Goal: Task Accomplishment & Management: Manage account settings

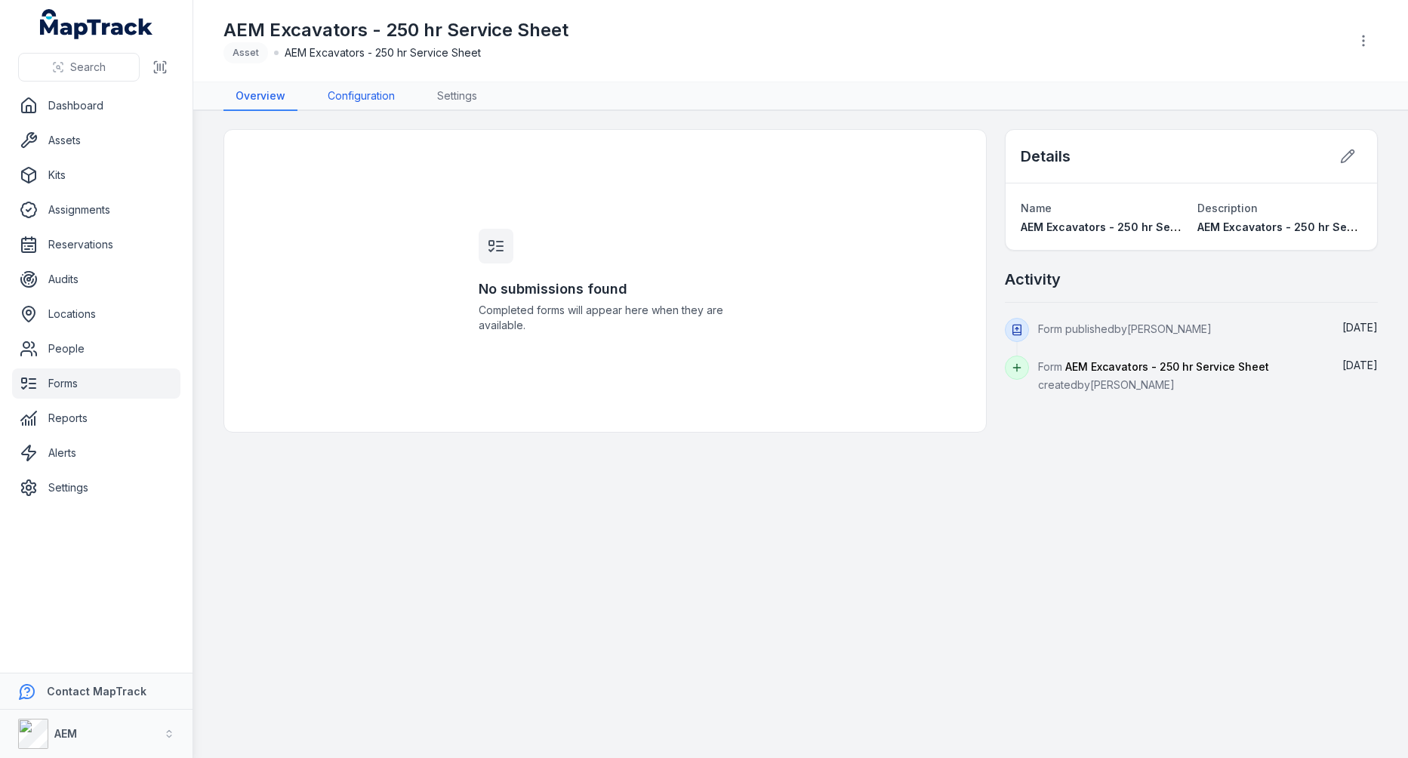
click at [343, 89] on link "Configuration" at bounding box center [361, 96] width 91 height 29
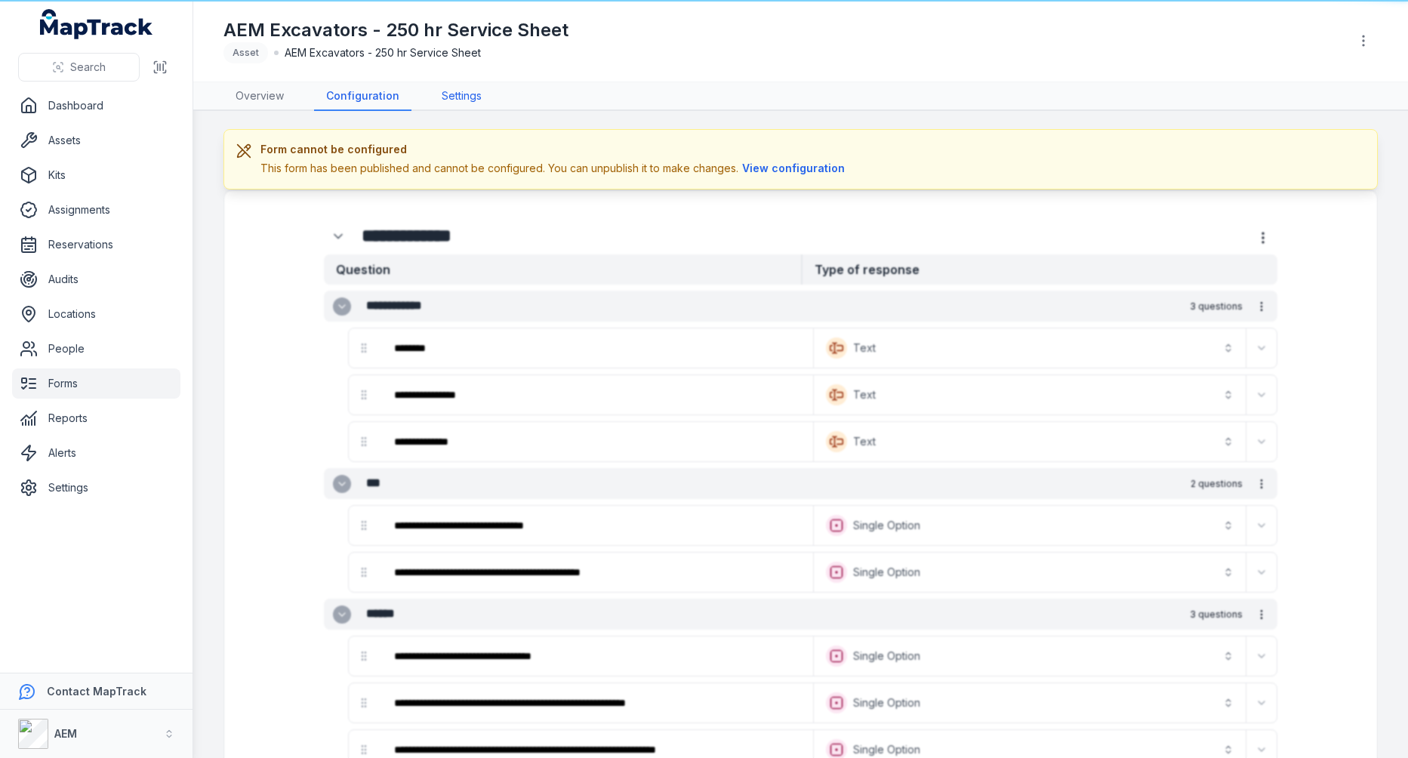
click at [453, 100] on link "Settings" at bounding box center [462, 96] width 64 height 29
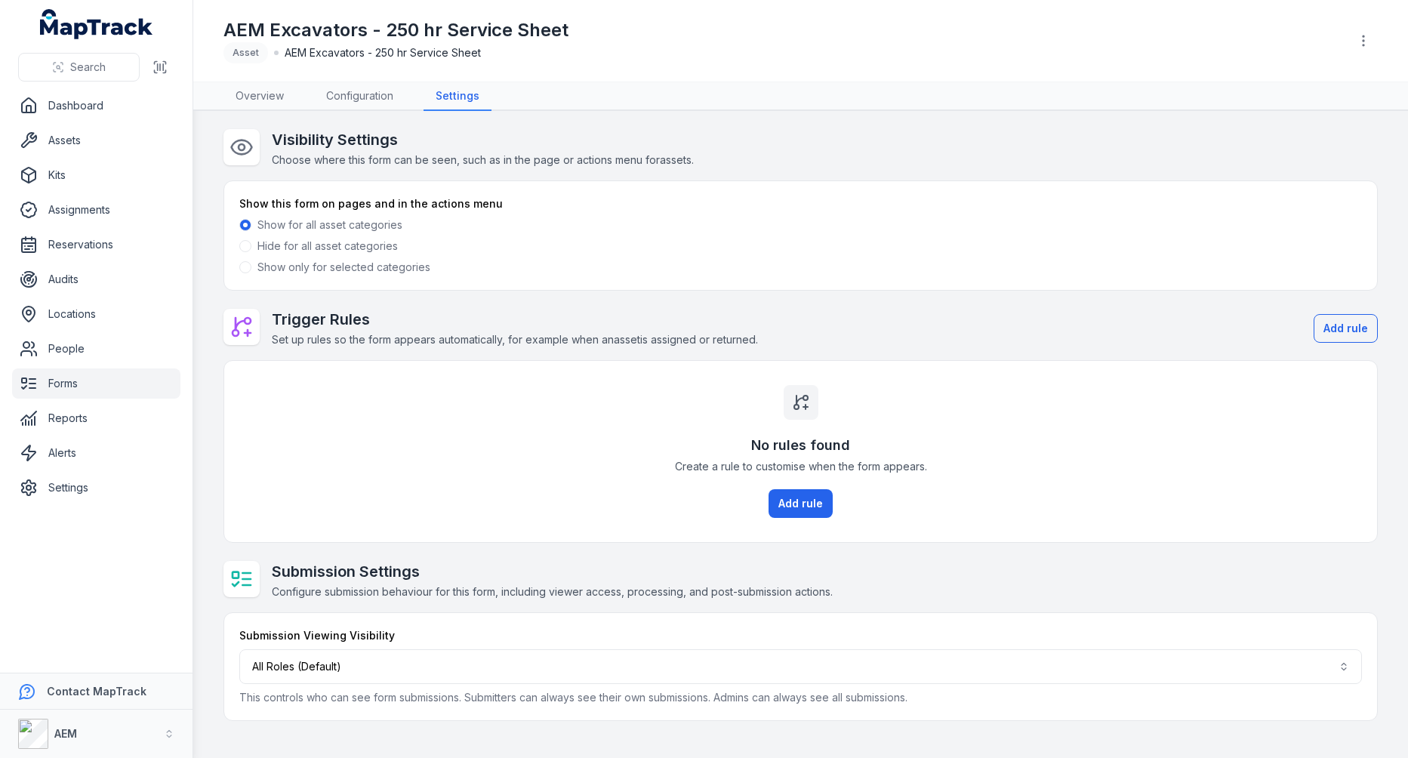
click at [370, 273] on label "Show only for selected categories" at bounding box center [343, 267] width 173 height 15
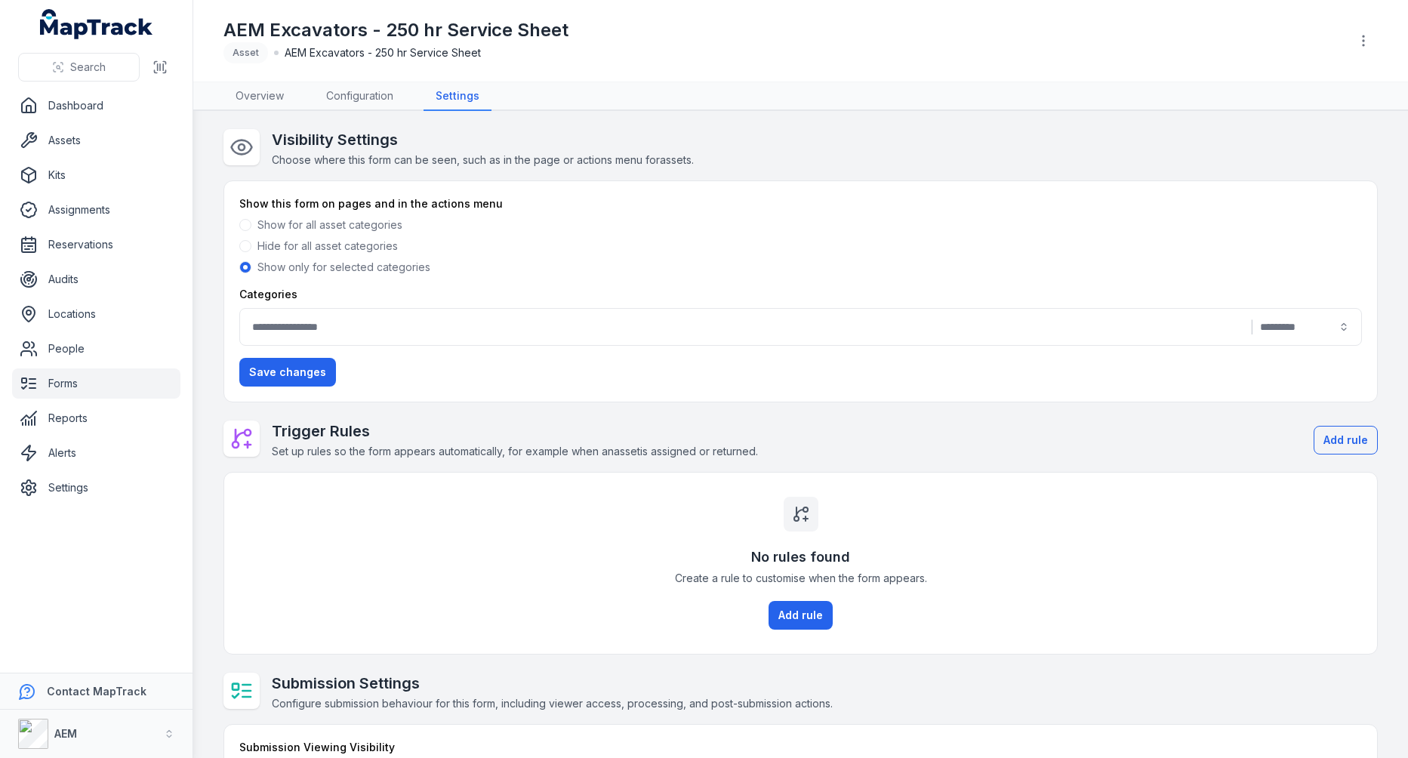
click at [651, 339] on button "|" at bounding box center [800, 327] width 1123 height 38
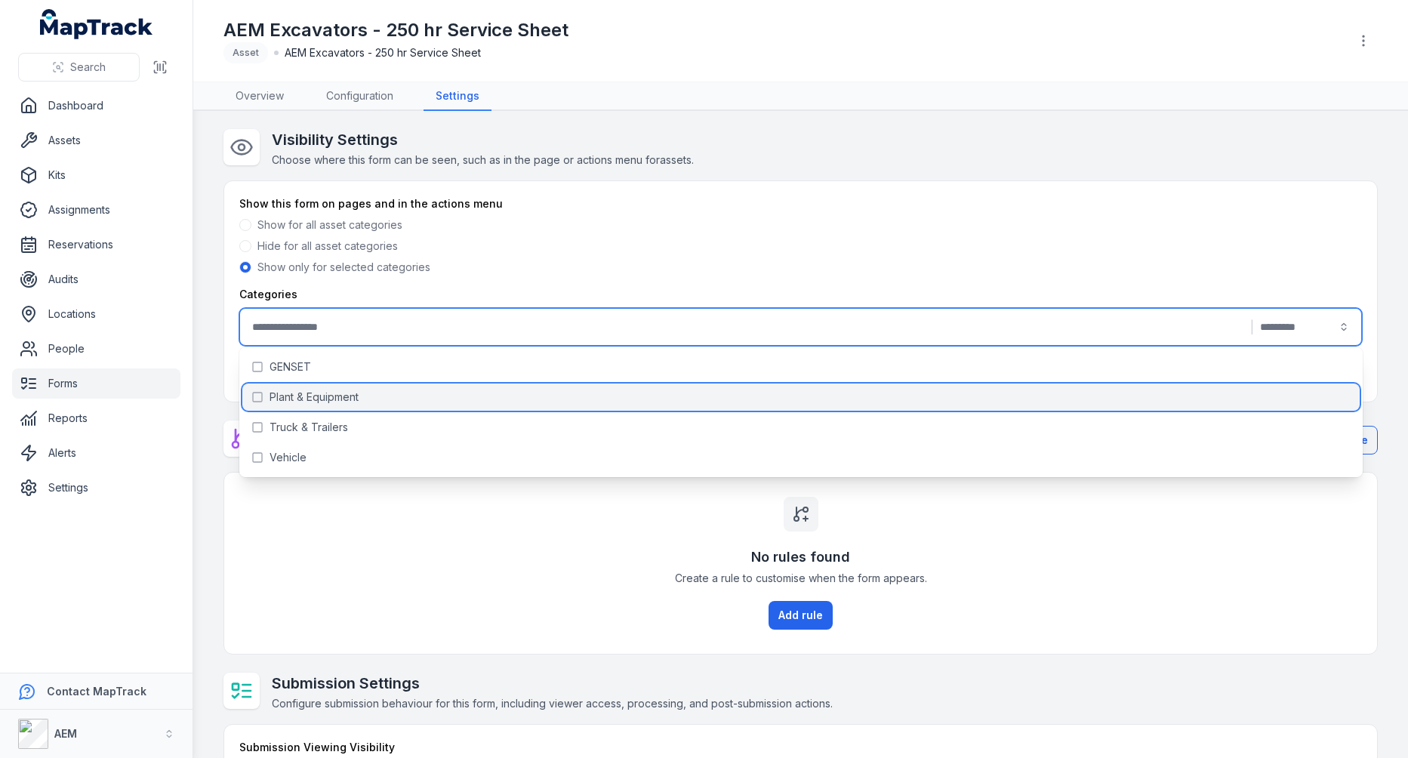
click at [573, 390] on div "Plant & Equipment" at bounding box center [800, 397] width 1117 height 27
type input "**********"
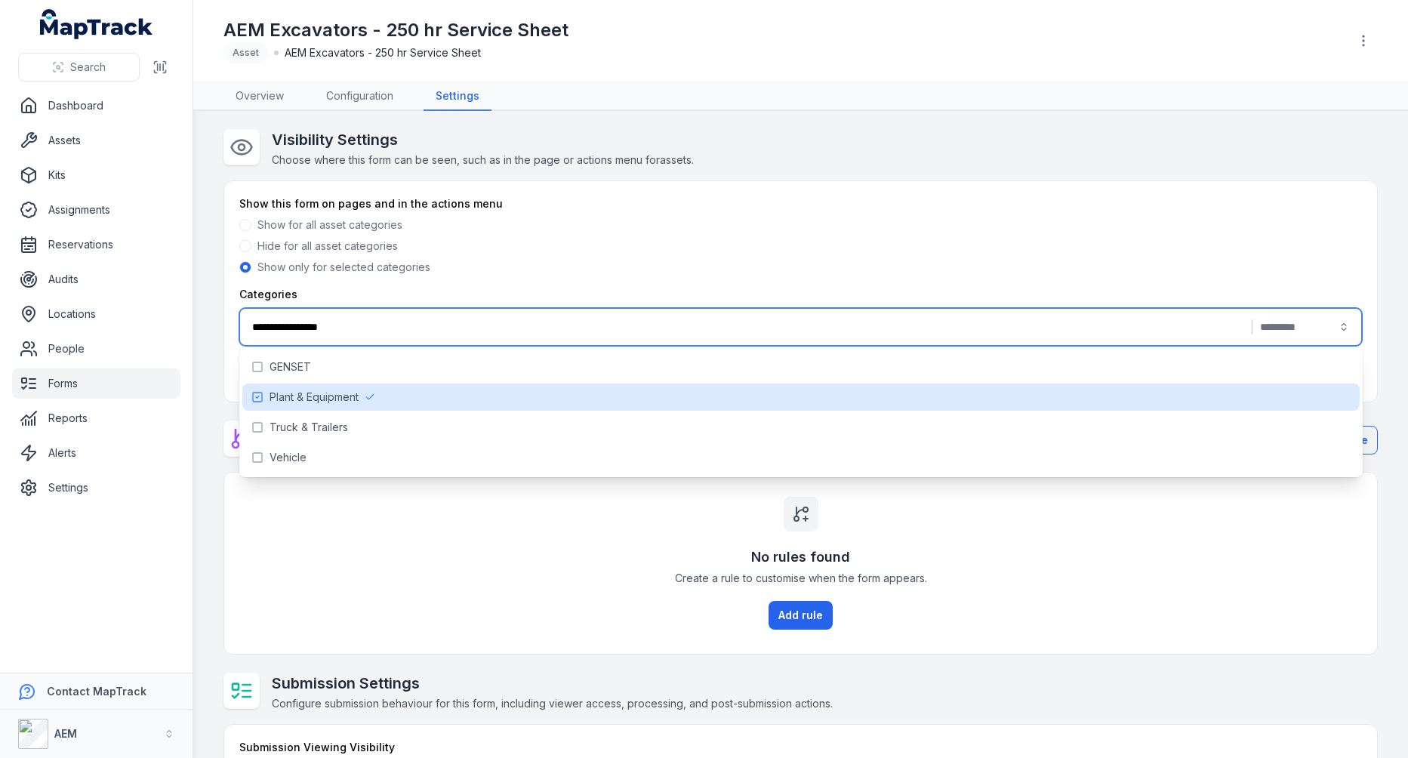
click at [837, 230] on div "Show for all asset categories" at bounding box center [800, 224] width 1123 height 15
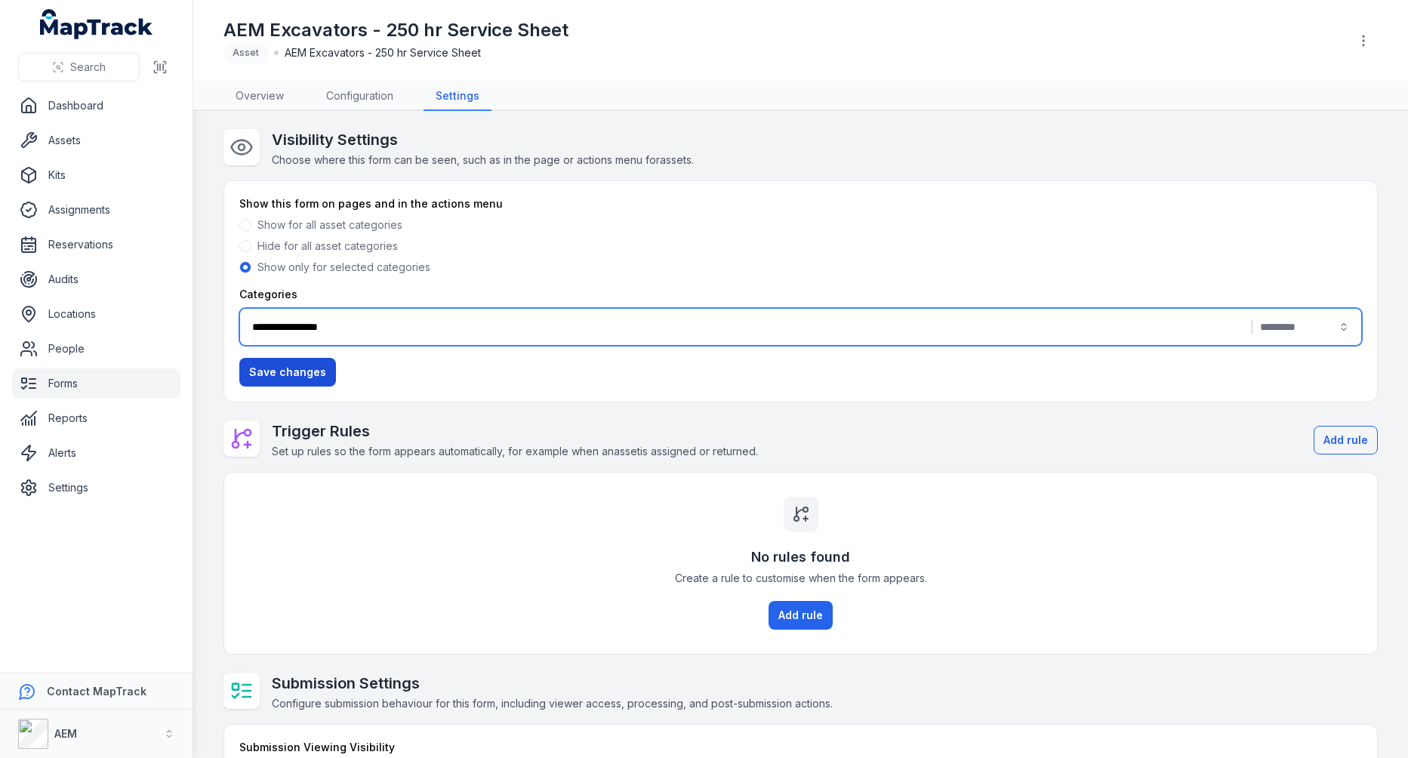
click at [323, 376] on button "Save changes" at bounding box center [287, 372] width 97 height 29
click at [387, 100] on link "Configuration" at bounding box center [359, 96] width 91 height 29
